Goal: Transaction & Acquisition: Subscribe to service/newsletter

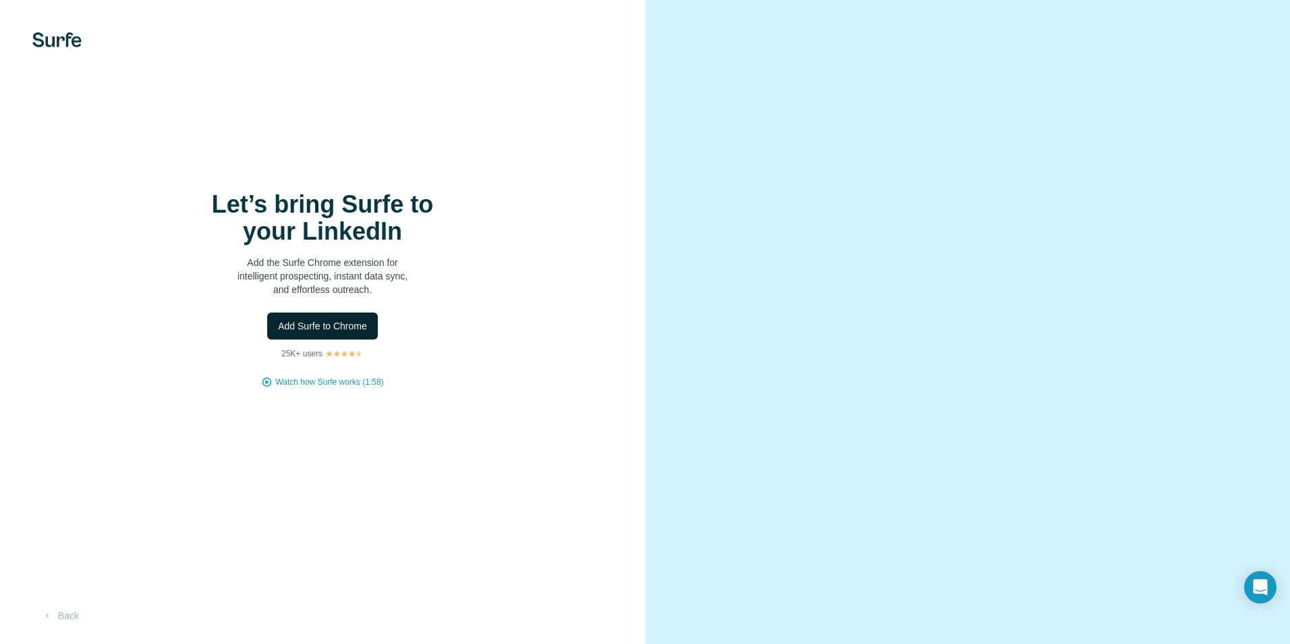
click at [363, 321] on span "Add Surfe to Chrome" at bounding box center [322, 325] width 89 height 13
click at [828, 200] on video at bounding box center [968, 321] width 486 height 243
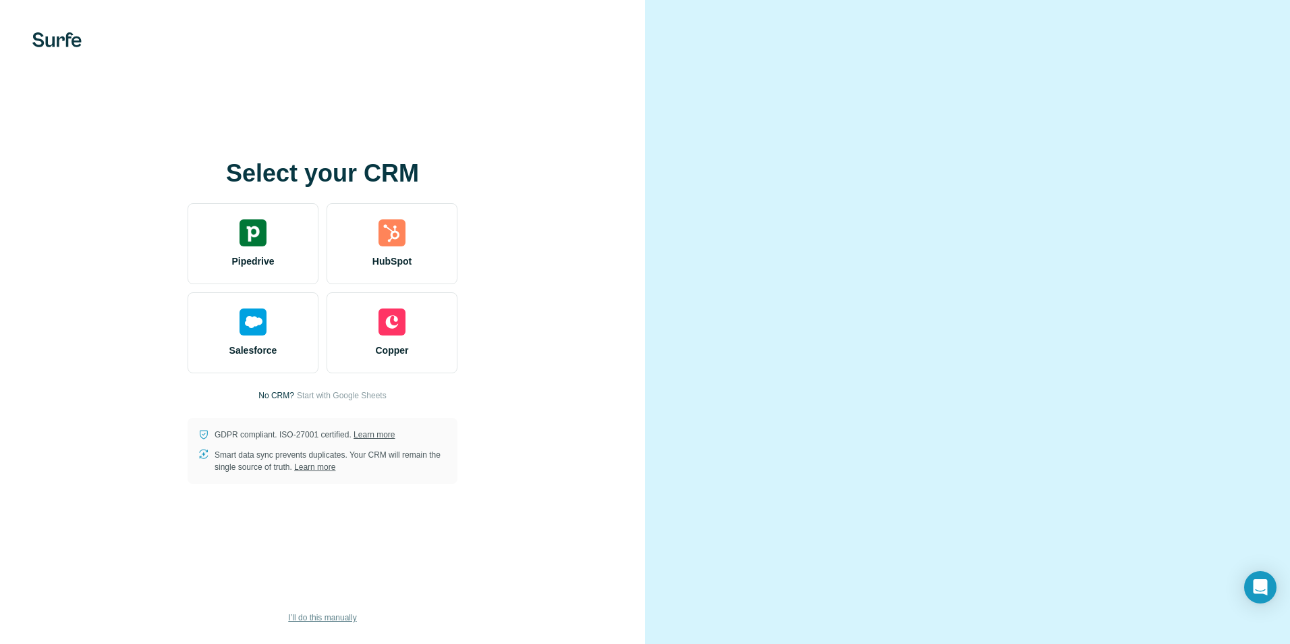
click at [338, 620] on span "I’ll do this manually" at bounding box center [322, 617] width 68 height 12
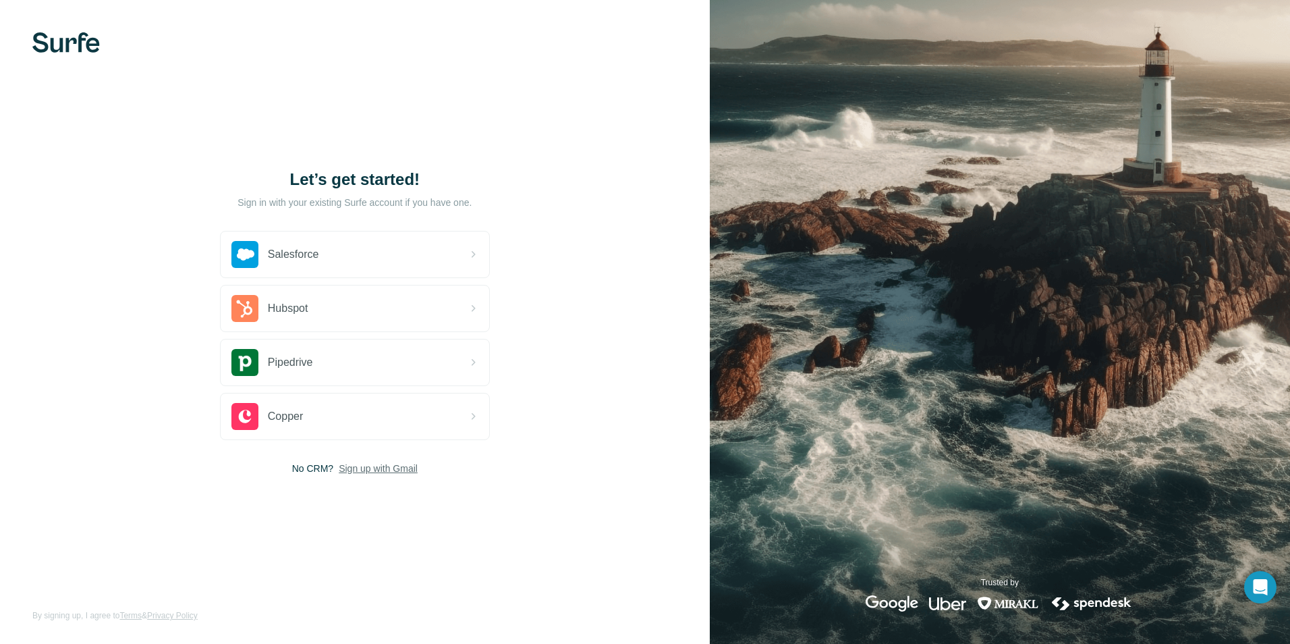
click at [368, 467] on span "Sign up with Gmail" at bounding box center [378, 467] width 79 height 13
